Goal: Task Accomplishment & Management: Complete application form

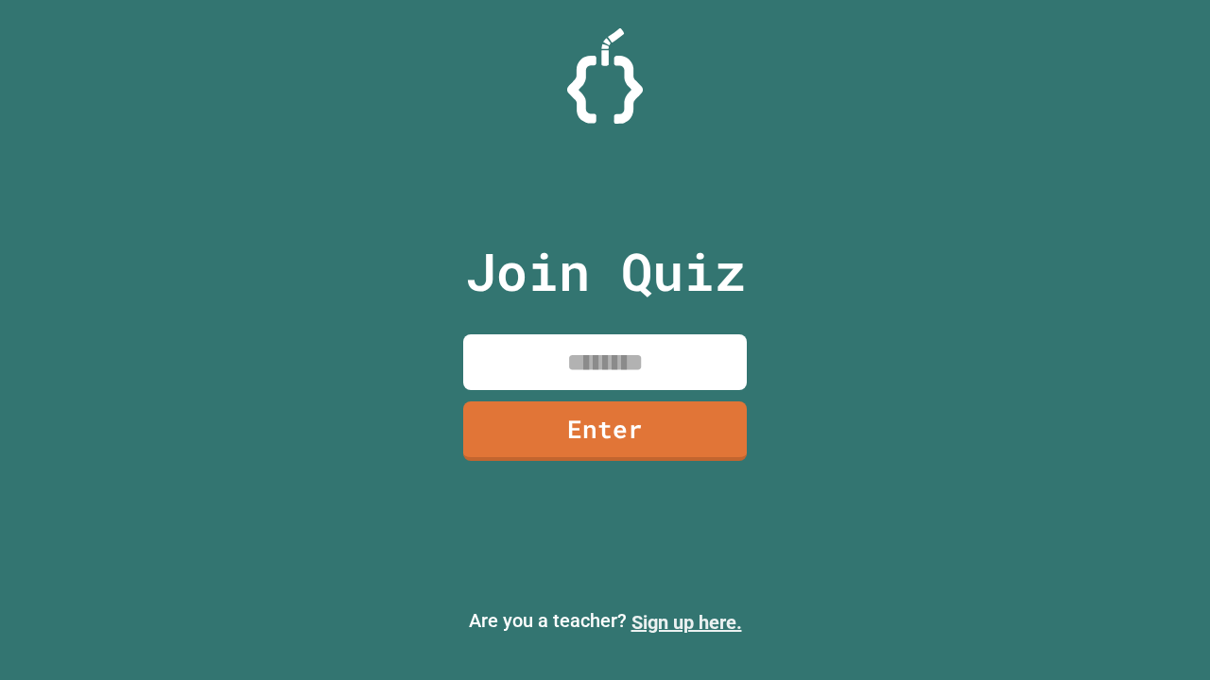
click at [686, 623] on link "Sign up here." at bounding box center [686, 622] width 111 height 23
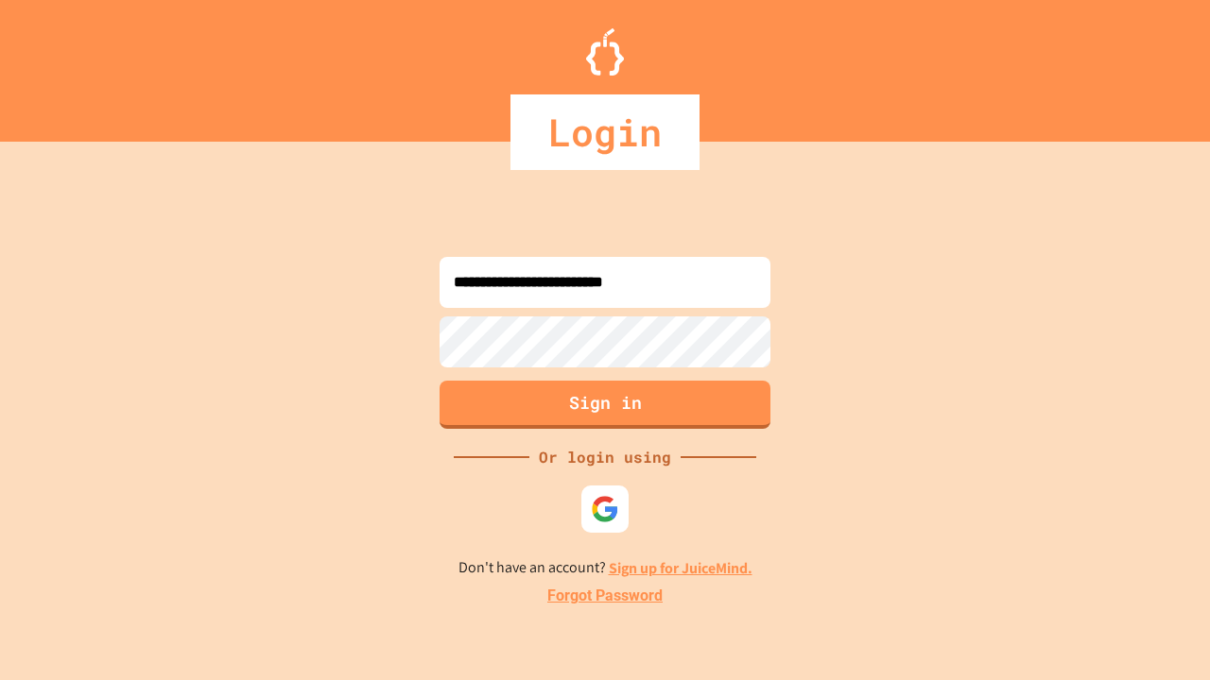
type input "**********"
